Goal: Transaction & Acquisition: Purchase product/service

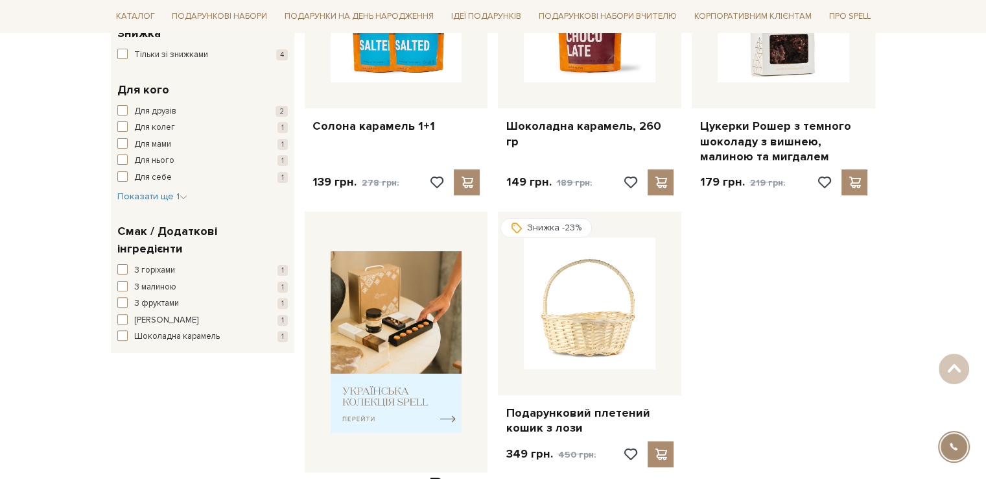
scroll to position [195, 0]
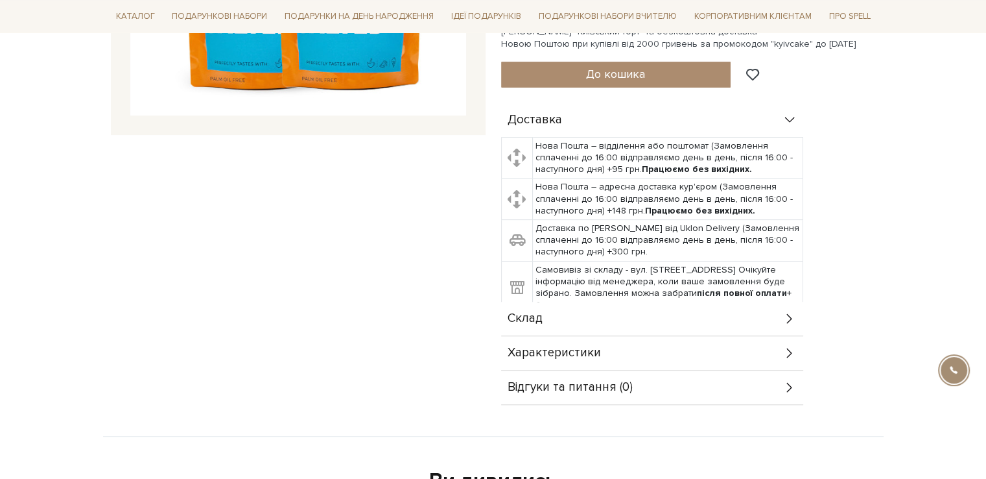
scroll to position [454, 0]
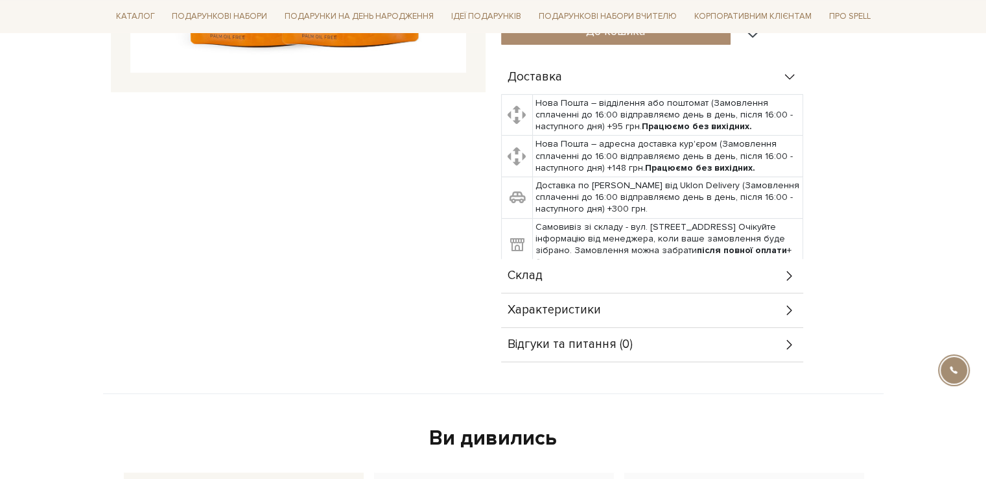
click at [715, 265] on div "Склад" at bounding box center [652, 276] width 302 height 34
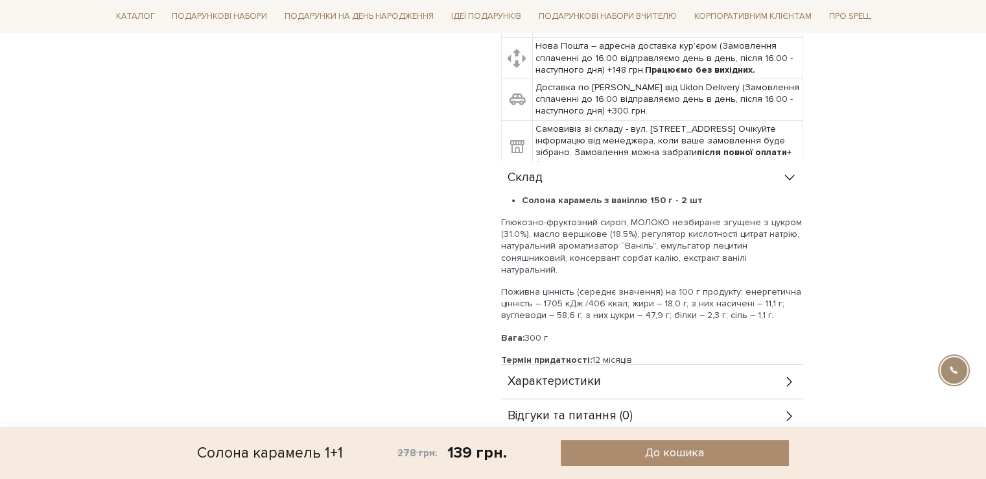
scroll to position [584, 0]
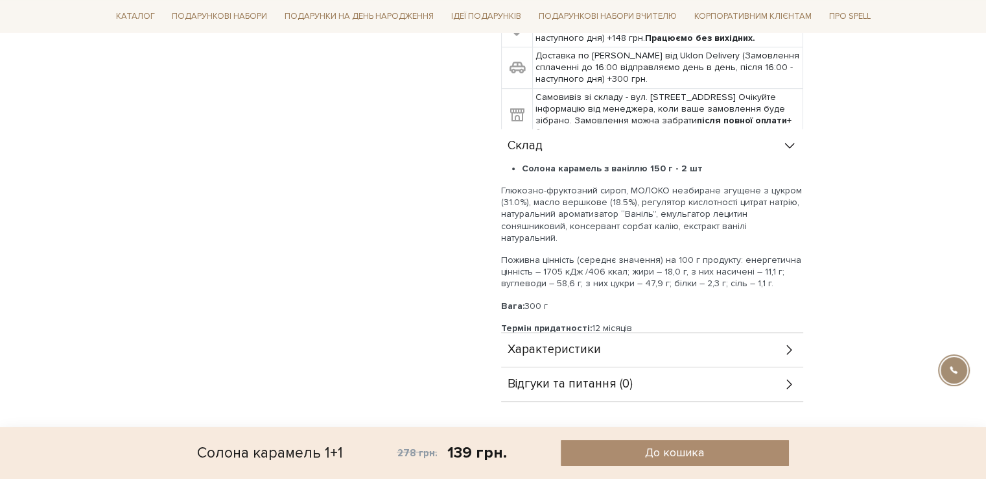
click at [606, 333] on div "Характеристики" at bounding box center [652, 350] width 302 height 34
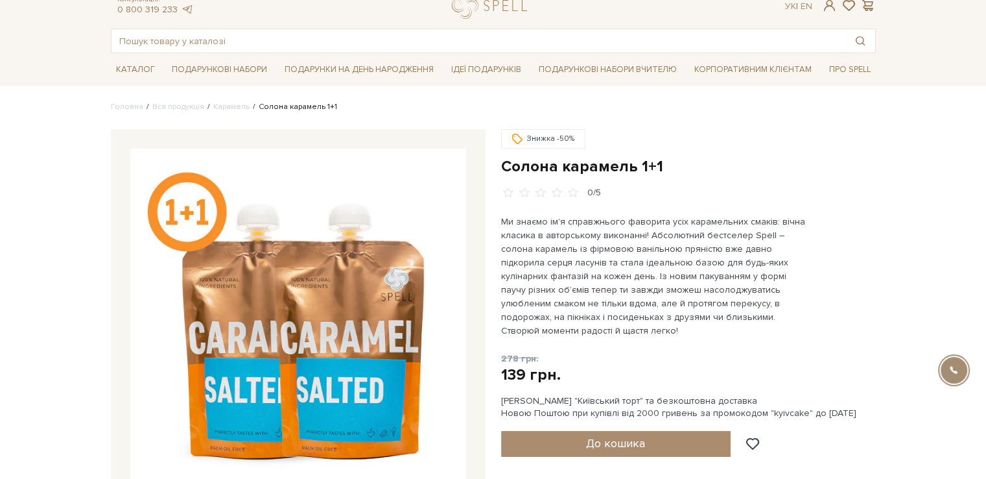
scroll to position [65, 0]
